Goal: Information Seeking & Learning: Learn about a topic

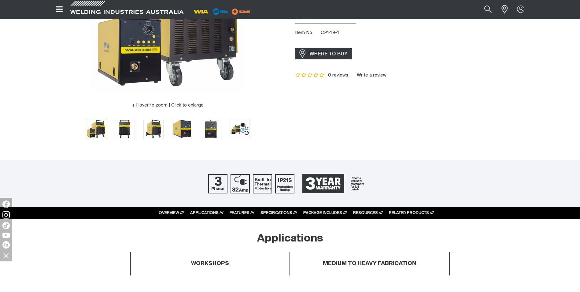
scroll to position [184, 0]
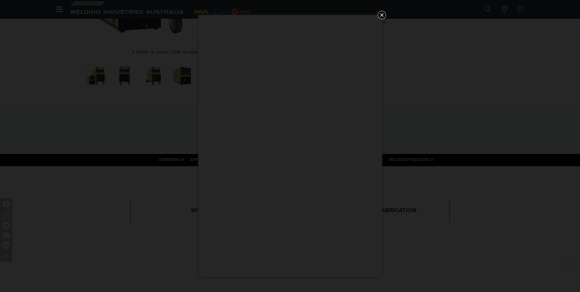
click at [384, 14] on icon "Get 5 WIA Welding Guides Free!" at bounding box center [381, 14] width 7 height 7
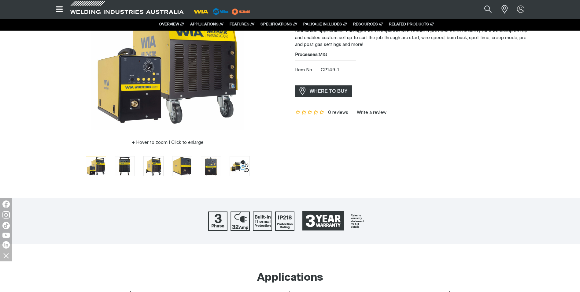
scroll to position [92, 0]
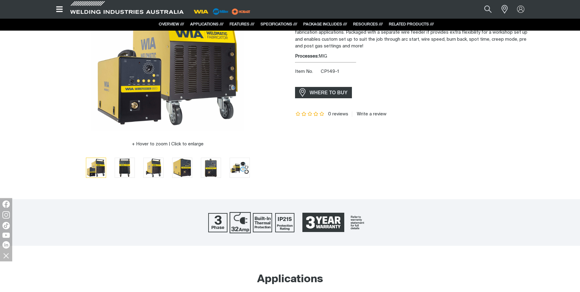
click at [243, 220] on img at bounding box center [239, 222] width 21 height 21
click at [259, 220] on img at bounding box center [262, 222] width 21 height 21
click at [290, 220] on img at bounding box center [284, 222] width 21 height 21
click at [327, 220] on span "3 Year Warranty" at bounding box center [332, 222] width 68 height 25
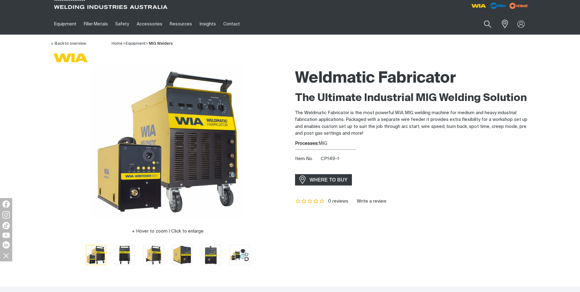
scroll to position [184, 0]
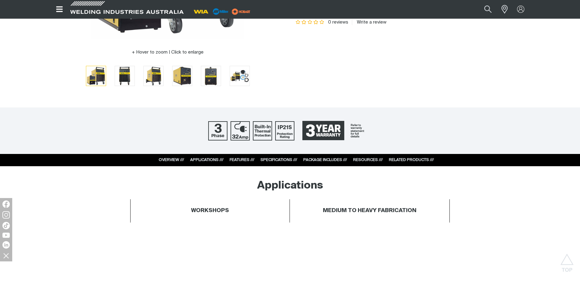
click at [281, 157] on div "SPECIFICATIONS ///" at bounding box center [279, 160] width 37 height 6
click at [279, 159] on link "SPECIFICATIONS ///" at bounding box center [279, 160] width 37 height 4
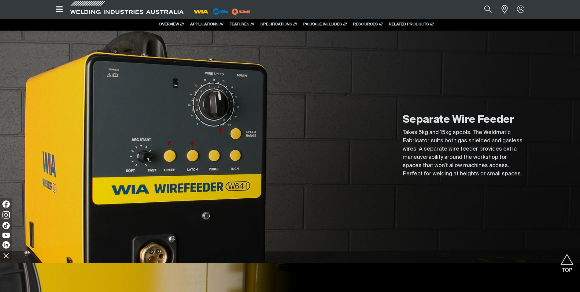
scroll to position [1158, 0]
